Goal: Ask a question

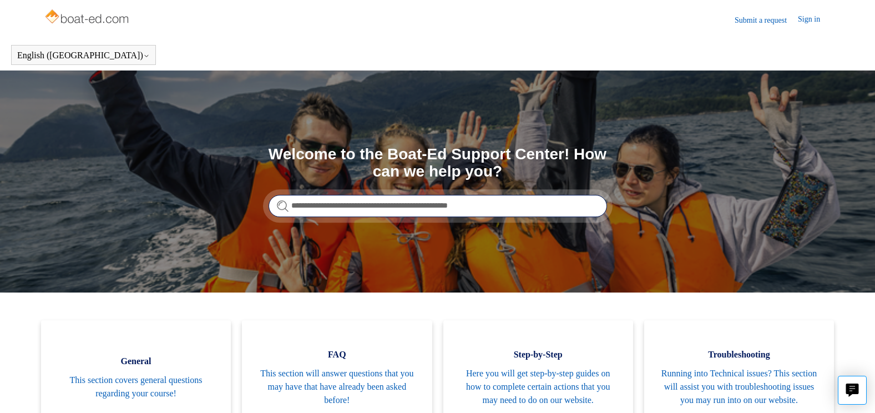
type input "**********"
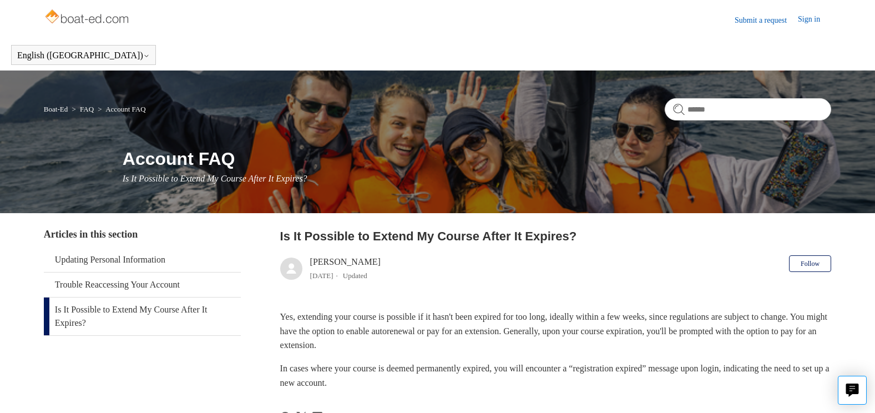
click at [812, 17] on link "Sign in" at bounding box center [814, 19] width 33 height 13
click at [800, 21] on span "[PERSON_NAME][GEOGRAPHIC_DATA]" at bounding box center [741, 18] width 161 height 9
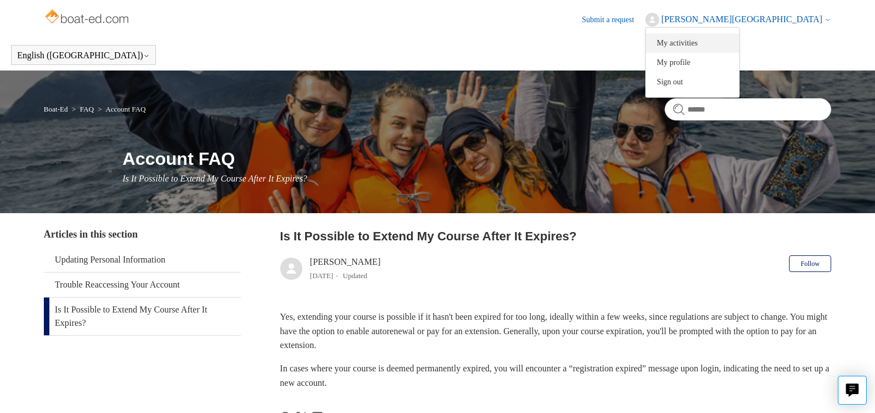
click at [739, 40] on link "My activities" at bounding box center [692, 42] width 93 height 19
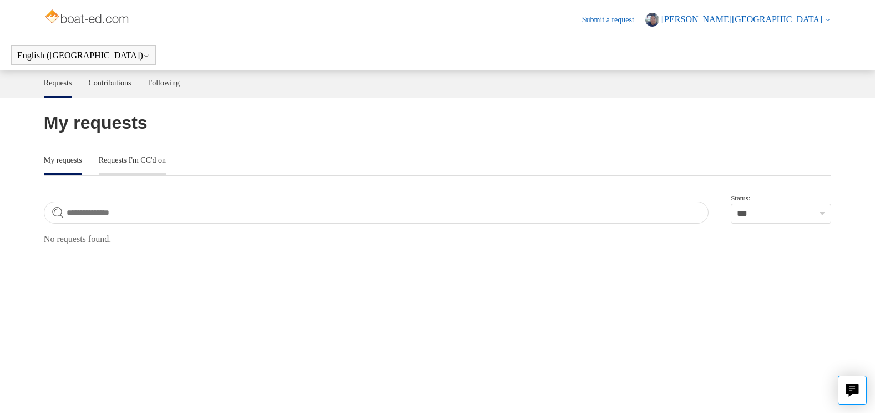
click at [157, 163] on link "Requests I'm CC'd on" at bounding box center [132, 159] width 67 height 23
click at [115, 81] on link "Contributions" at bounding box center [109, 81] width 43 height 23
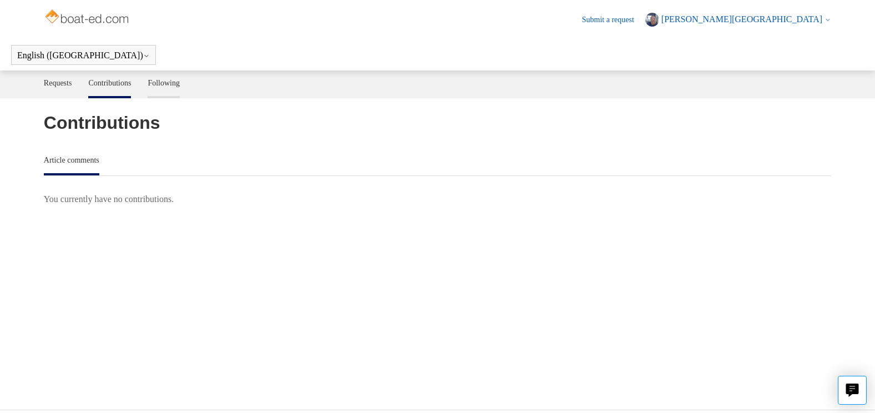
click at [176, 85] on link "Following" at bounding box center [164, 81] width 32 height 23
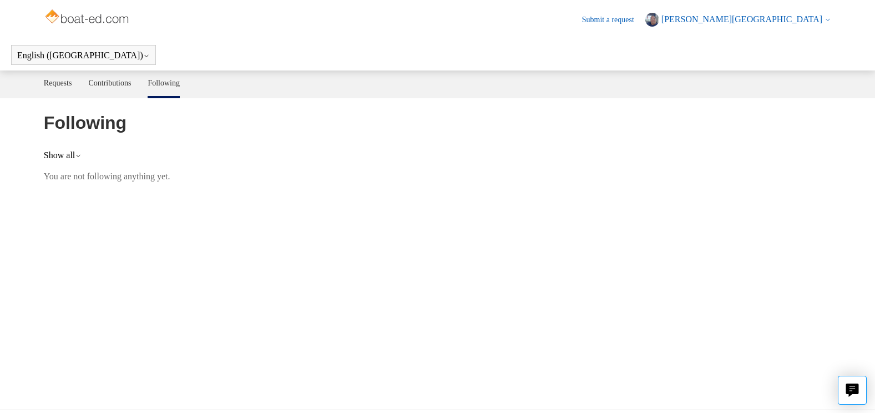
click at [826, 21] on icon at bounding box center [827, 20] width 7 height 7
click at [739, 61] on link "My profile" at bounding box center [692, 62] width 93 height 19
click at [645, 21] on link "Submit a request" at bounding box center [613, 20] width 63 height 12
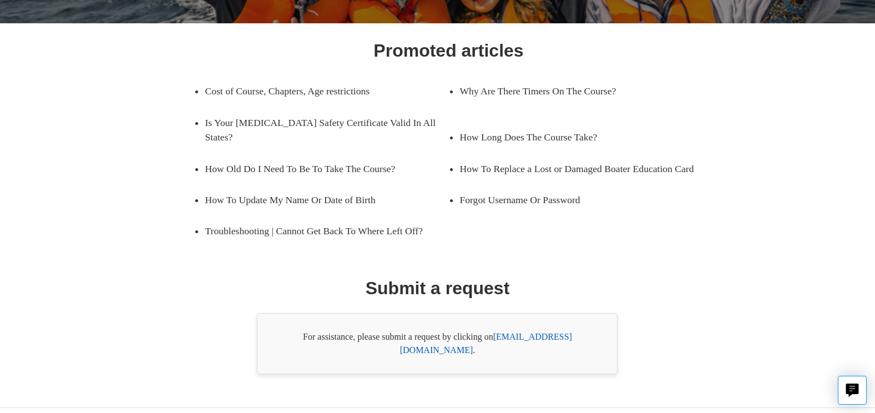
scroll to position [156, 0]
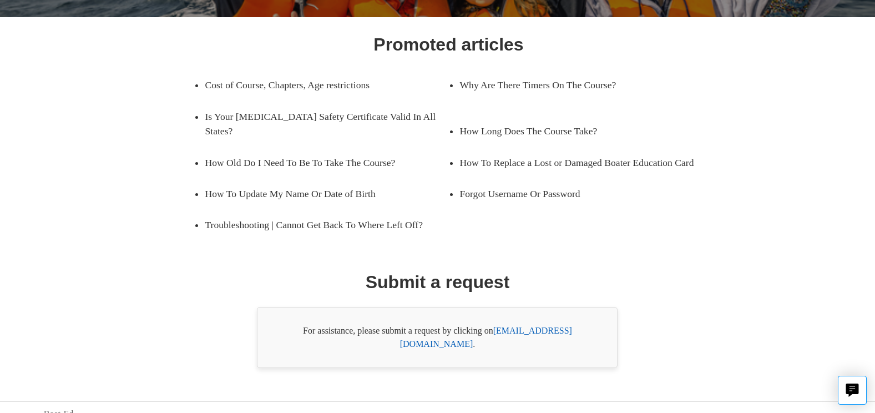
click at [552, 330] on link "[EMAIL_ADDRESS][DOMAIN_NAME]" at bounding box center [486, 337] width 172 height 23
